Goal: Transaction & Acquisition: Register for event/course

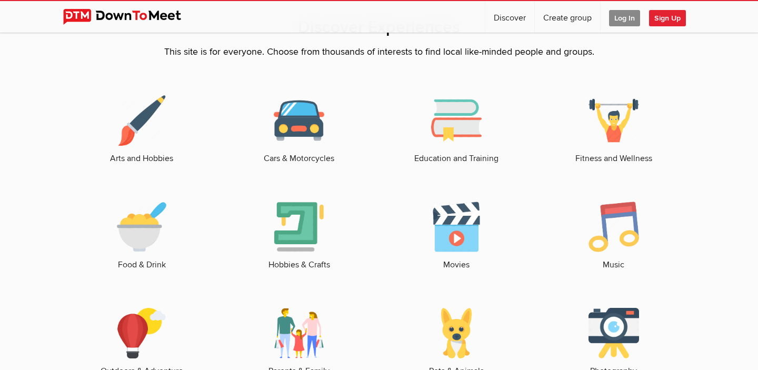
scroll to position [1396, 0]
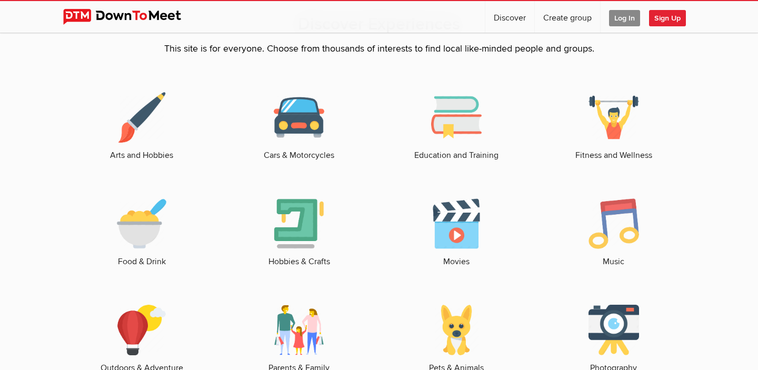
click at [607, 152] on link "Fitness and Wellness" at bounding box center [613, 126] width 136 height 69
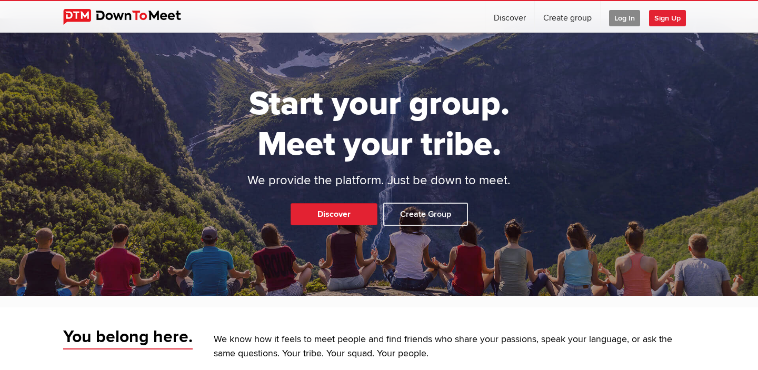
scroll to position [0, 0]
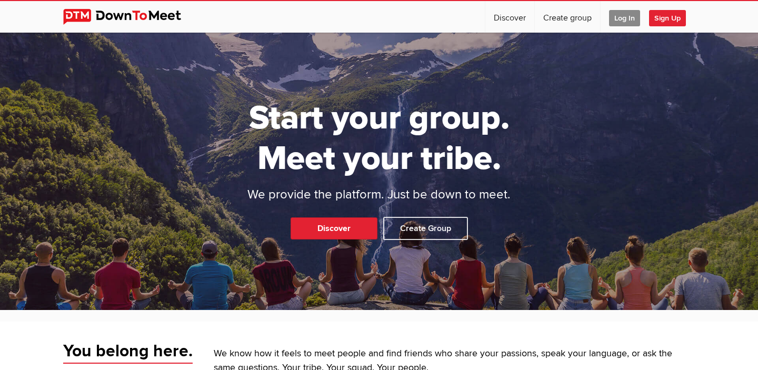
click at [665, 18] on span "Sign Up" at bounding box center [667, 18] width 37 height 16
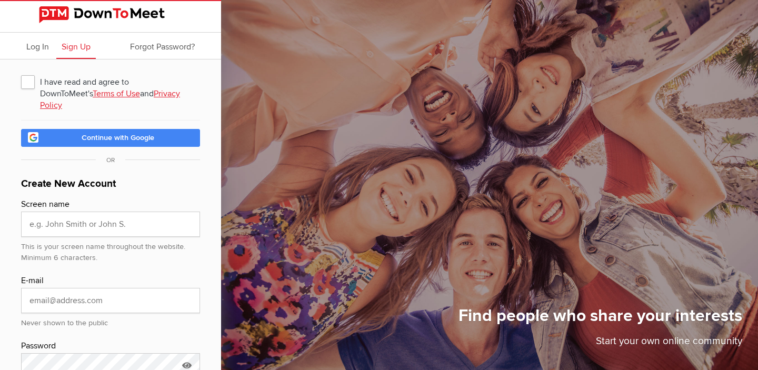
click at [29, 82] on span "I have read and agree to DownToMeet's Terms of Use and Privacy Policy" at bounding box center [110, 81] width 179 height 19
click at [21, 72] on input "I have read and agree to DownToMeet's Terms of Use and Privacy Policy" at bounding box center [21, 72] width 1 height 1
checkbox input "true"
click at [72, 129] on link "Continue with Google" at bounding box center [110, 138] width 179 height 18
click at [164, 129] on link "Continue with Google" at bounding box center [110, 138] width 179 height 18
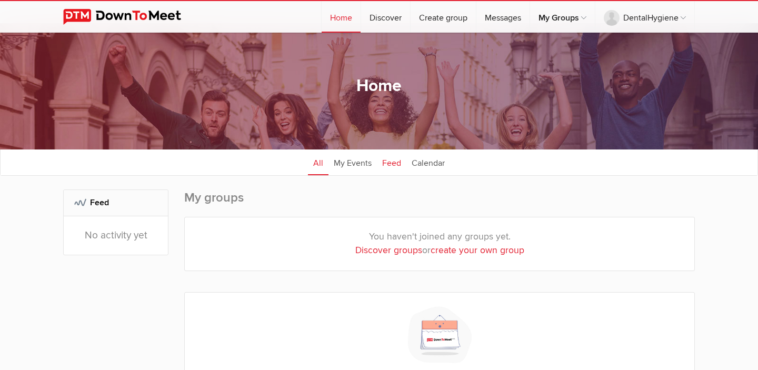
scroll to position [14, 0]
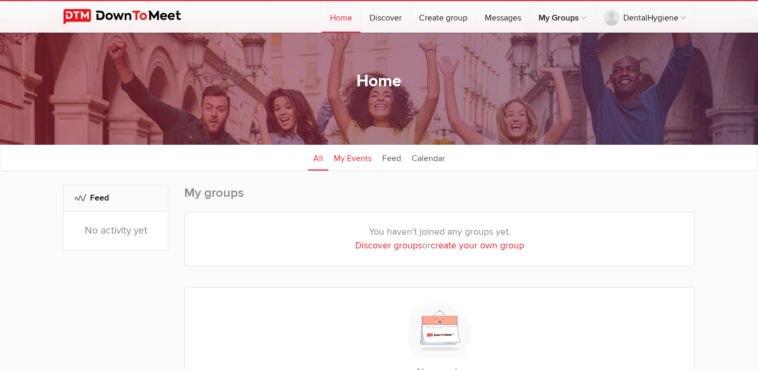
click at [348, 162] on link "My Events" at bounding box center [352, 157] width 48 height 26
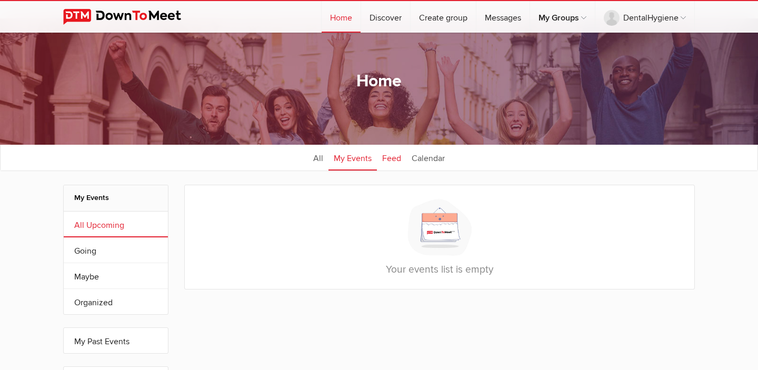
click at [389, 160] on link "Feed" at bounding box center [391, 157] width 29 height 26
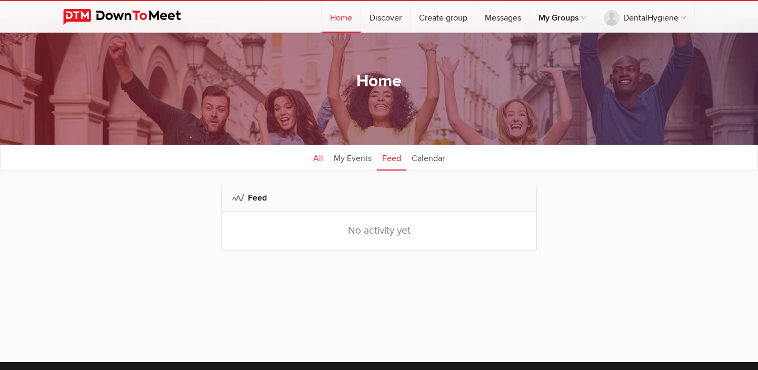
click at [315, 161] on link "All" at bounding box center [318, 157] width 21 height 26
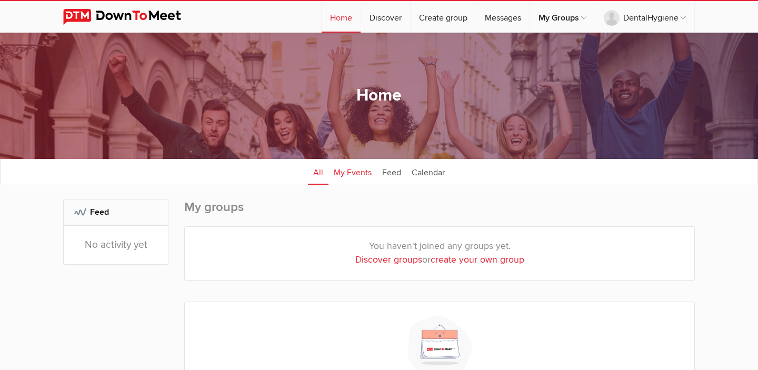
click at [356, 173] on link "My Events" at bounding box center [352, 171] width 48 height 26
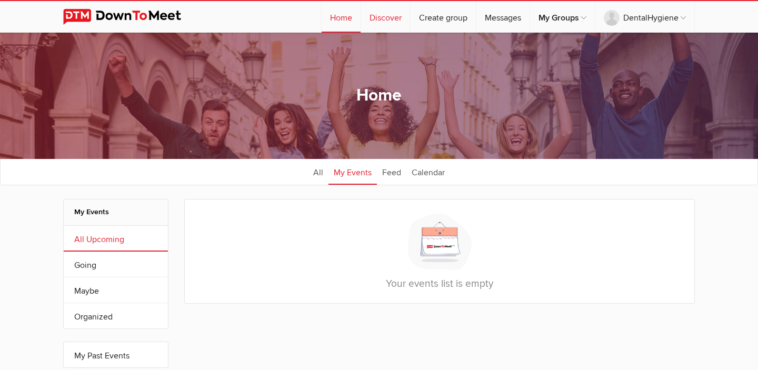
click at [377, 22] on link "Discover" at bounding box center [385, 17] width 49 height 32
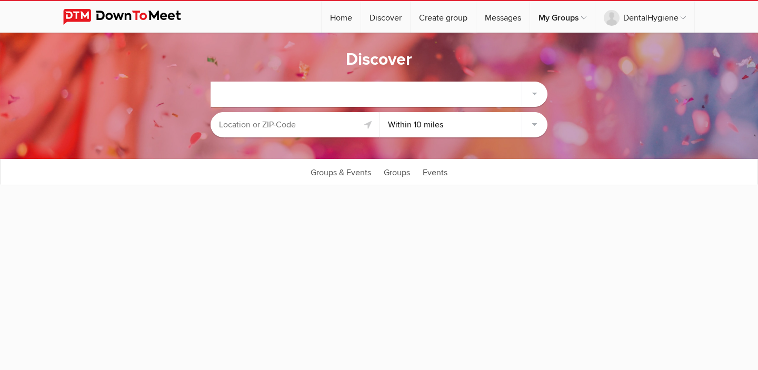
click at [292, 123] on input "text" at bounding box center [295, 124] width 168 height 25
select select "null"
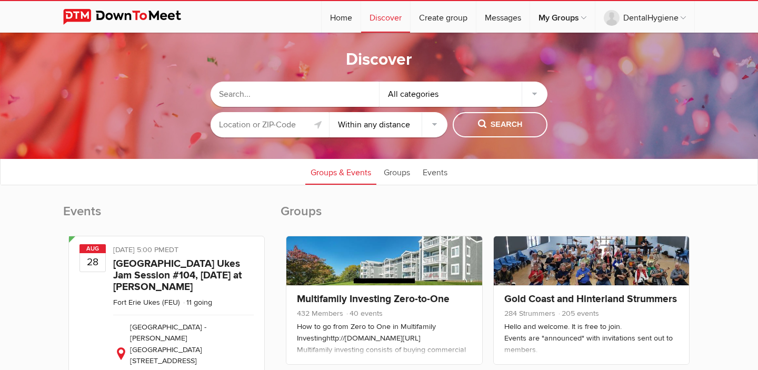
type input "1"
click at [375, 121] on select "Within 10 miles Within 25 miles Within 50 miles Within 100 miles Within any dis…" at bounding box center [389, 124] width 118 height 25
click at [273, 127] on input "text" at bounding box center [270, 124] width 118 height 25
click at [270, 94] on input "text" at bounding box center [295, 94] width 168 height 25
type input "[GEOGRAPHIC_DATA]"
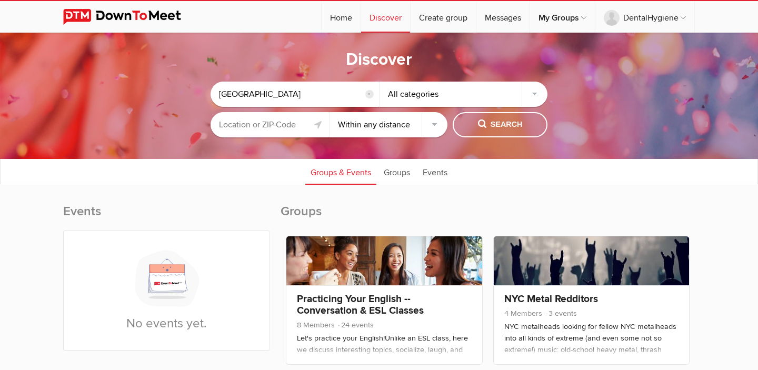
click at [281, 124] on input "text" at bounding box center [270, 124] width 118 height 25
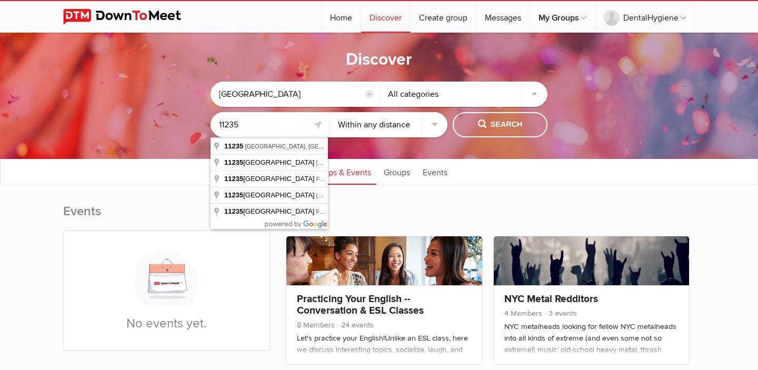
type input "[GEOGRAPHIC_DATA], [GEOGRAPHIC_DATA]"
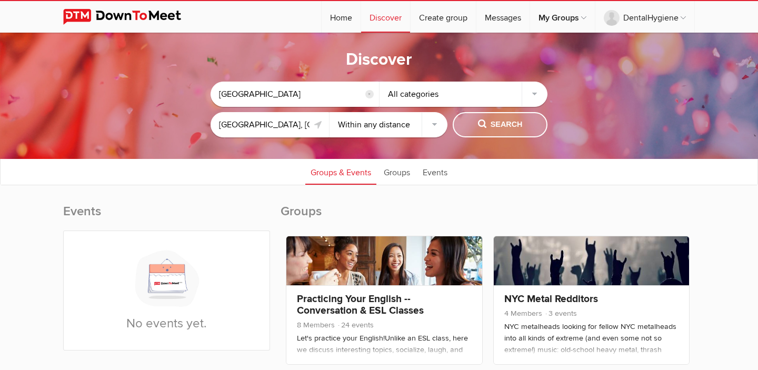
click at [484, 122] on span "Search" at bounding box center [500, 125] width 45 height 12
drag, startPoint x: 335, startPoint y: 88, endPoint x: 277, endPoint y: 88, distance: 57.9
click at [277, 88] on input "[GEOGRAPHIC_DATA]" at bounding box center [295, 94] width 168 height 25
click at [396, 173] on link "Groups" at bounding box center [396, 171] width 37 height 26
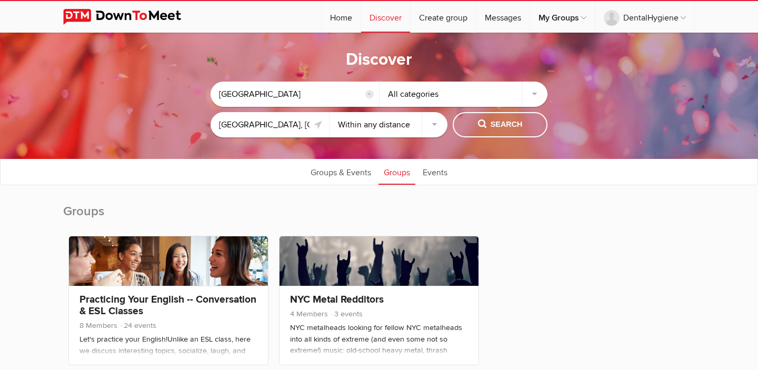
click at [317, 101] on input "[GEOGRAPHIC_DATA]" at bounding box center [295, 94] width 168 height 25
click at [370, 93] on input "reset" at bounding box center [369, 94] width 8 height 8
click at [490, 126] on span "Search" at bounding box center [500, 125] width 45 height 12
click at [393, 125] on select "Within 10 miles Within 25 miles Within 50 miles Within 100 miles Within any dis…" at bounding box center [389, 124] width 118 height 25
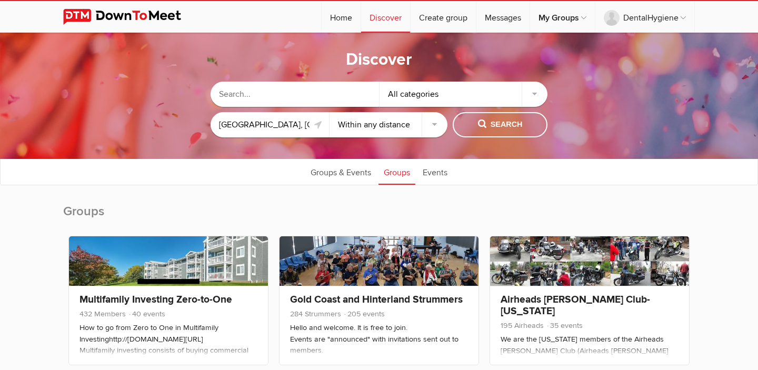
select select "50"
click at [330, 112] on select "Within 10 miles Within 25 miles Within 50 miles Within 100 miles Within any dis…" at bounding box center [389, 124] width 118 height 25
click at [494, 127] on span "Search" at bounding box center [500, 125] width 45 height 12
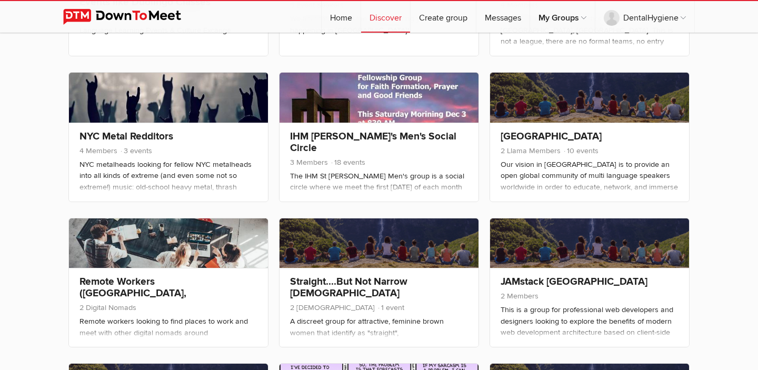
scroll to position [603, 0]
